Goal: Task Accomplishment & Management: Manage account settings

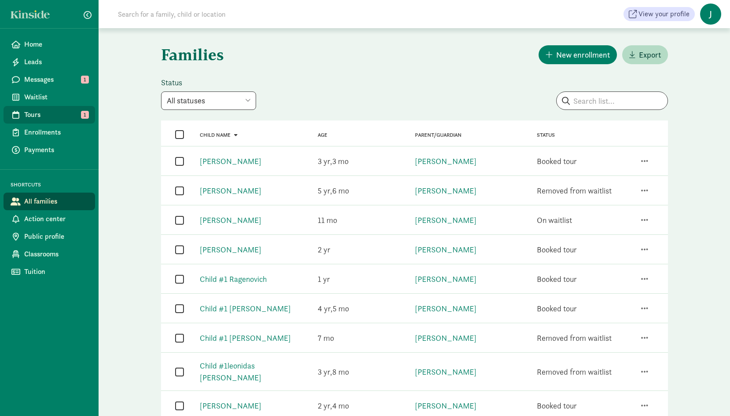
click at [23, 114] on link "Tours 1" at bounding box center [50, 115] width 92 height 18
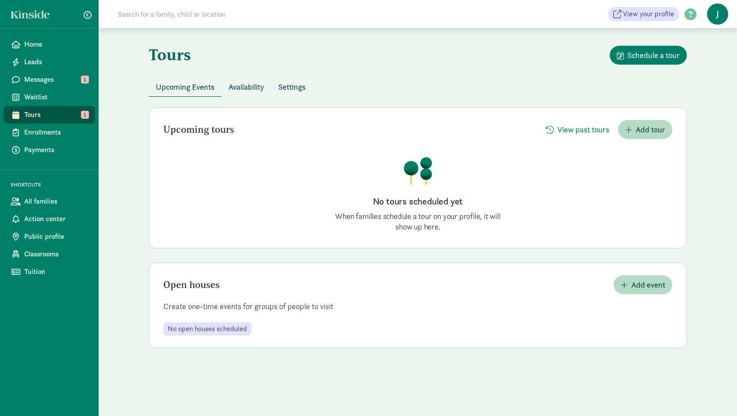
click at [257, 87] on span "Availability" at bounding box center [246, 87] width 36 height 12
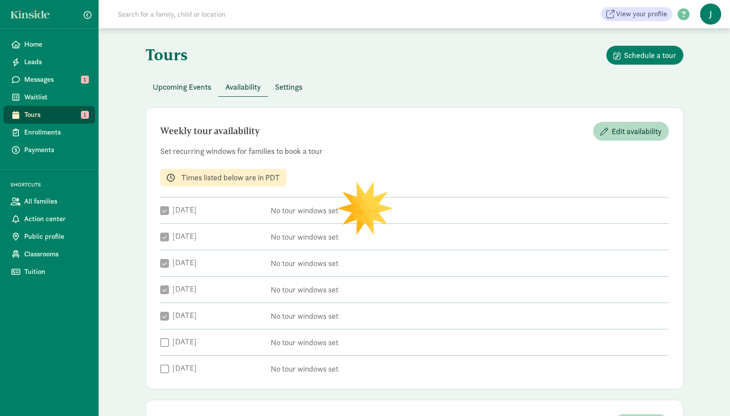
checkbox input "true"
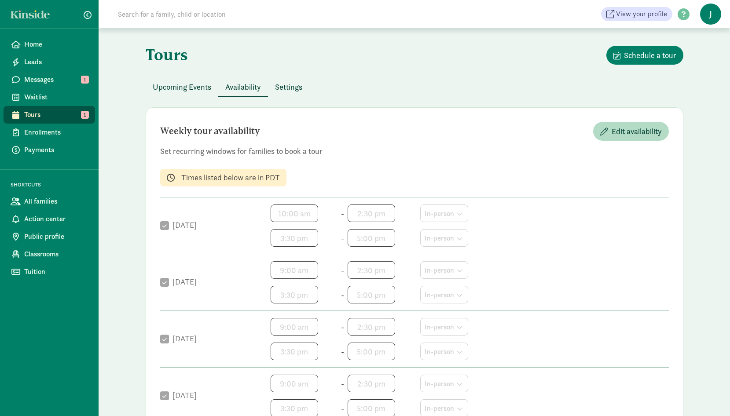
click at [299, 89] on span "Settings" at bounding box center [288, 87] width 27 height 12
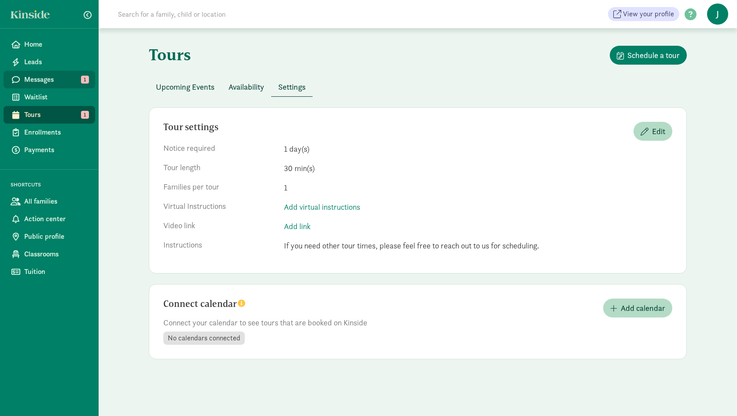
click at [69, 79] on span "Messages" at bounding box center [56, 79] width 64 height 11
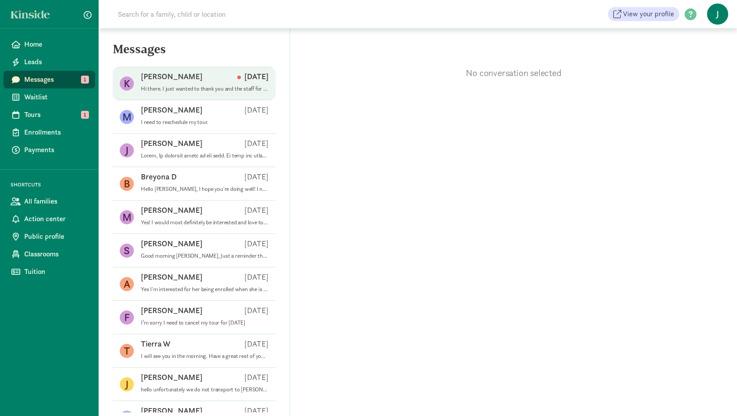
click at [177, 83] on div "Kara B Aug 08" at bounding box center [205, 78] width 128 height 14
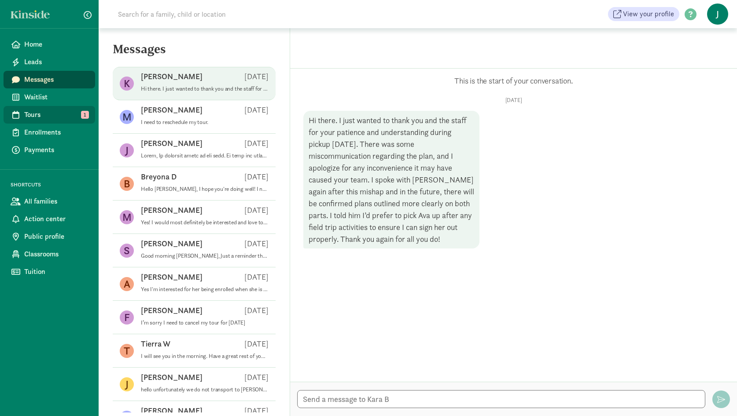
click at [61, 118] on span "Tours" at bounding box center [56, 115] width 64 height 11
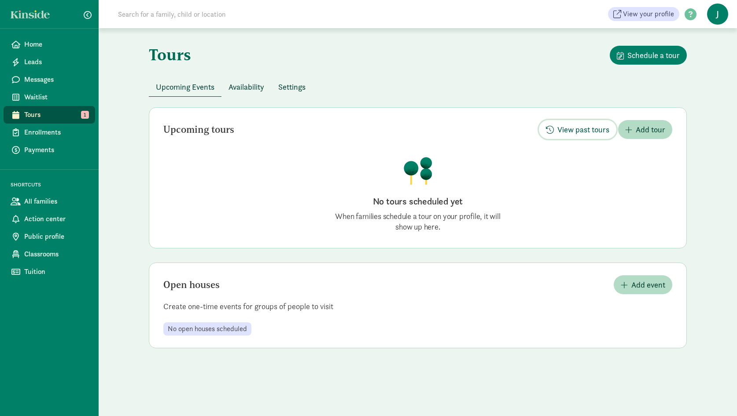
click at [580, 129] on span "View past tours" at bounding box center [583, 130] width 52 height 12
